Goal: Transaction & Acquisition: Purchase product/service

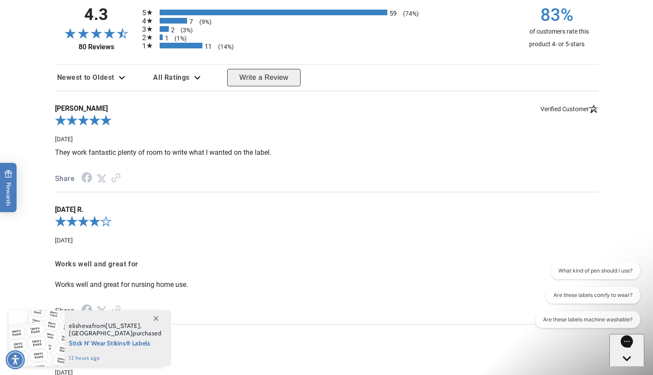
scroll to position [1125, 0]
